Goal: Transaction & Acquisition: Purchase product/service

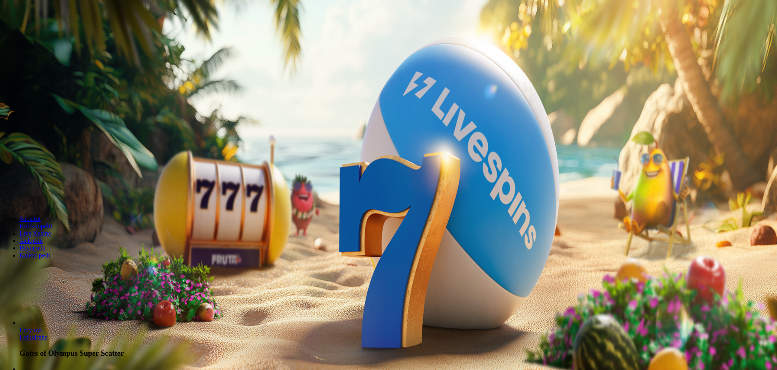
click at [47, 32] on span "Kirjaudu" at bounding box center [56, 29] width 20 height 6
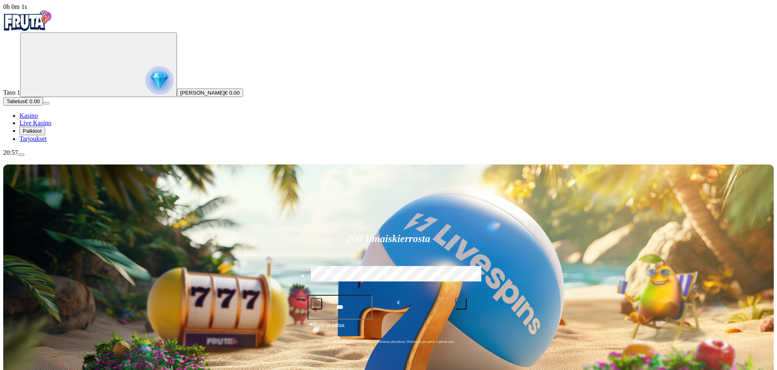
click at [42, 134] on span "Palkkiot" at bounding box center [32, 131] width 19 height 6
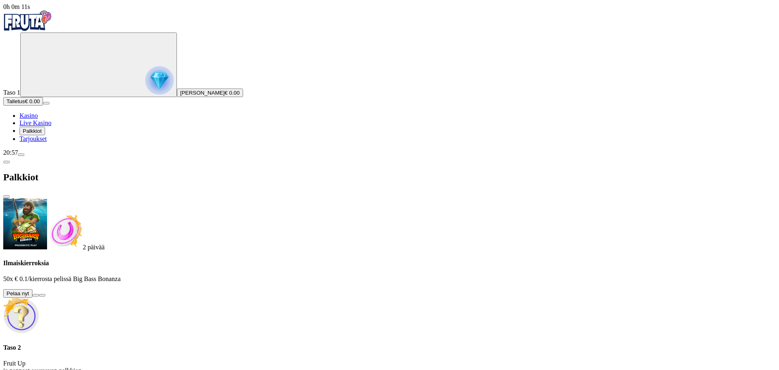
click at [39, 294] on button at bounding box center [35, 295] width 6 height 2
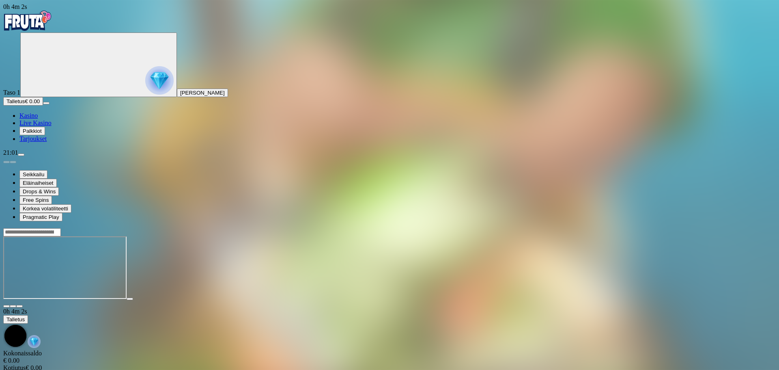
click at [61, 228] on input "Search" at bounding box center [32, 232] width 58 height 8
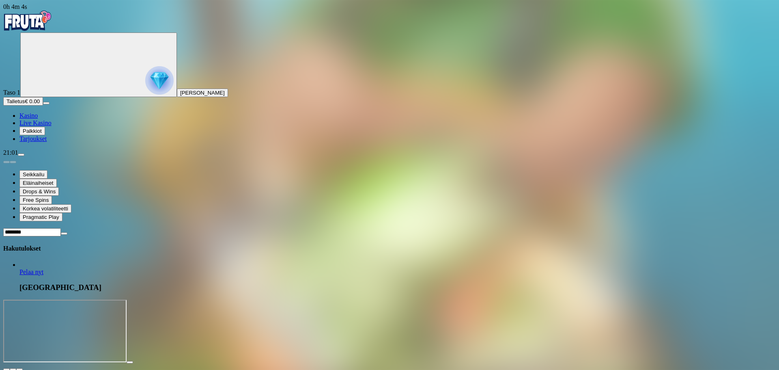
type input "********"
click at [43, 268] on span "Pelaa nyt" at bounding box center [31, 271] width 24 height 7
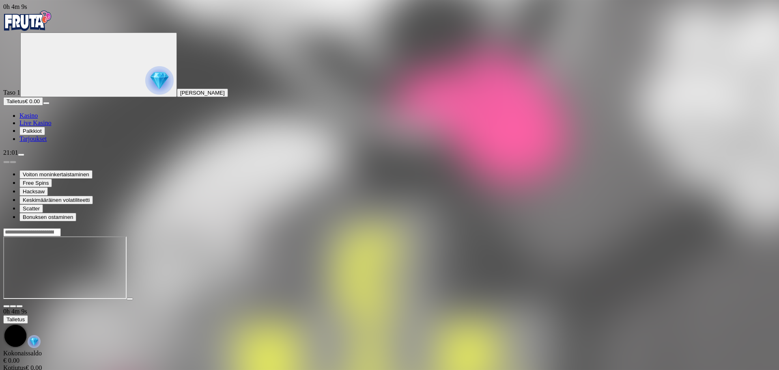
click at [42, 134] on span "Palkkiot" at bounding box center [32, 131] width 19 height 6
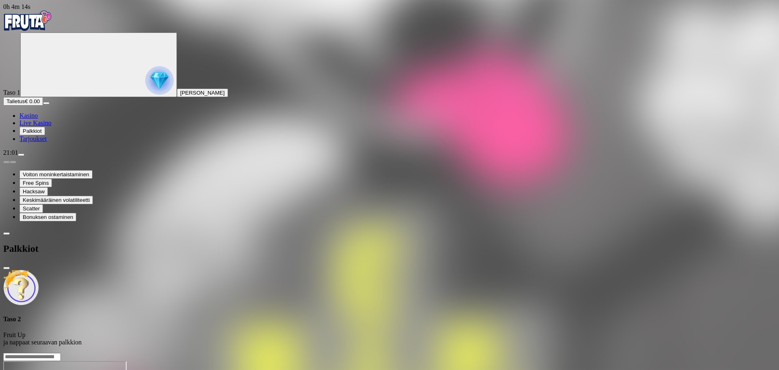
click at [6, 233] on span "chevron-left icon" at bounding box center [6, 233] width 0 height 0
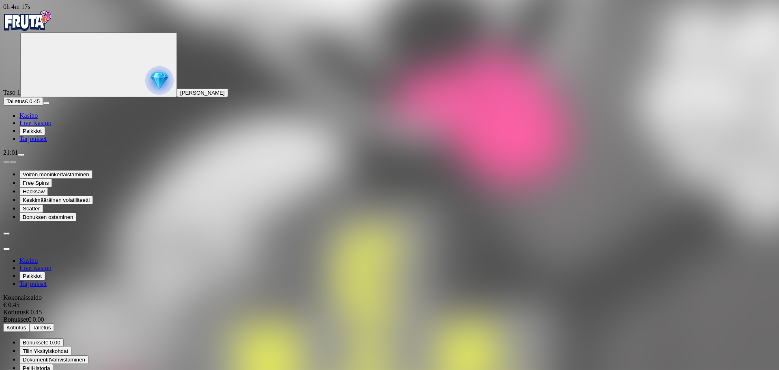
click at [47, 142] on span "Tarjoukset" at bounding box center [32, 138] width 27 height 7
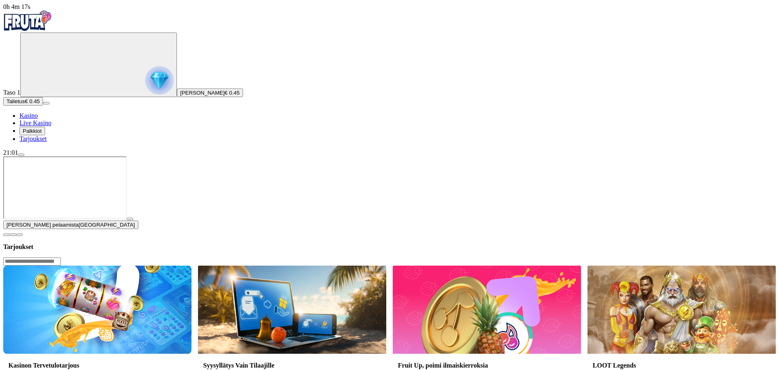
click at [45, 135] on button "Palkkiot" at bounding box center [32, 131] width 26 height 9
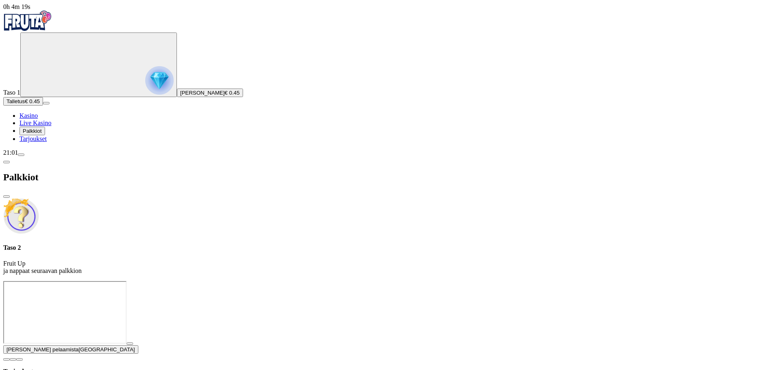
click at [6, 196] on span "close icon" at bounding box center [6, 196] width 0 height 0
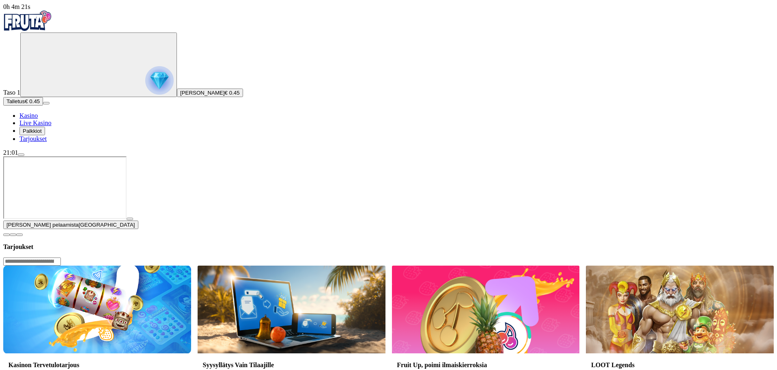
click at [133, 220] on button "button" at bounding box center [130, 218] width 6 height 2
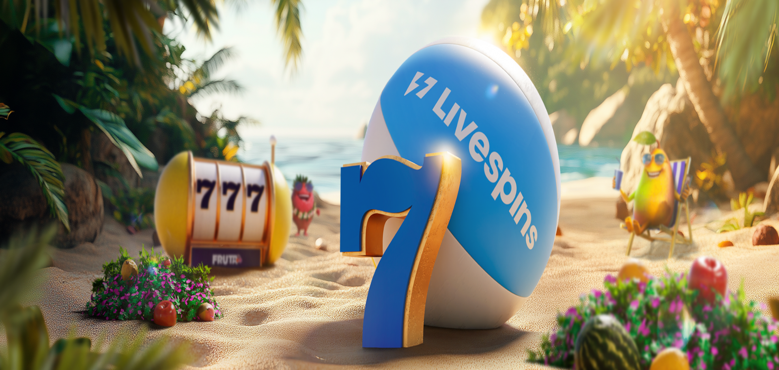
click at [39, 198] on img at bounding box center [21, 216] width 36 height 36
click at [6, 162] on span "chevron-left icon" at bounding box center [6, 162] width 0 height 0
click at [50, 285] on span "Dokumentit" at bounding box center [36, 288] width 27 height 6
click at [6, 162] on span "chevron-left icon" at bounding box center [6, 162] width 0 height 0
click at [68, 276] on span "Yksityiskohdat" at bounding box center [51, 279] width 34 height 6
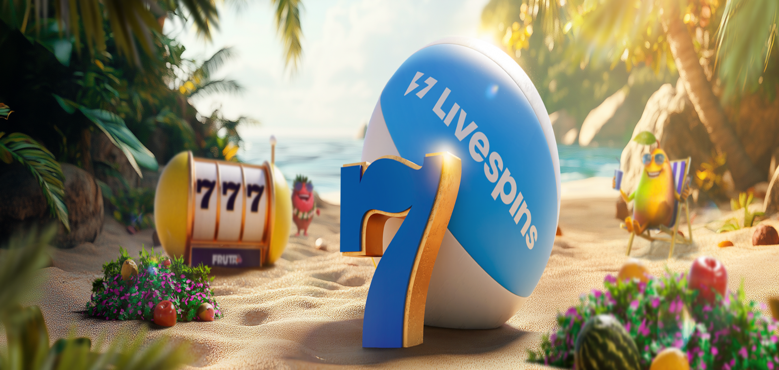
click at [6, 162] on span "chevron-left icon" at bounding box center [6, 162] width 0 height 0
click at [42, 134] on span "Palkkiot" at bounding box center [32, 131] width 19 height 6
click at [139, 198] on div at bounding box center [389, 216] width 772 height 37
click at [253, 281] on div at bounding box center [389, 281] width 772 height 0
